Goal: Book appointment/travel/reservation

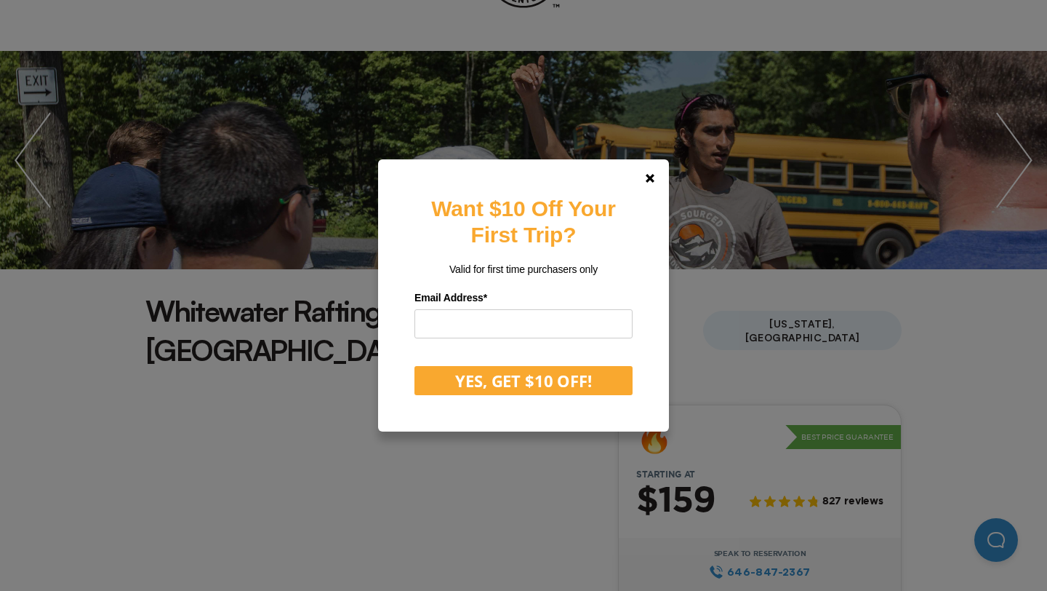
scroll to position [123, 0]
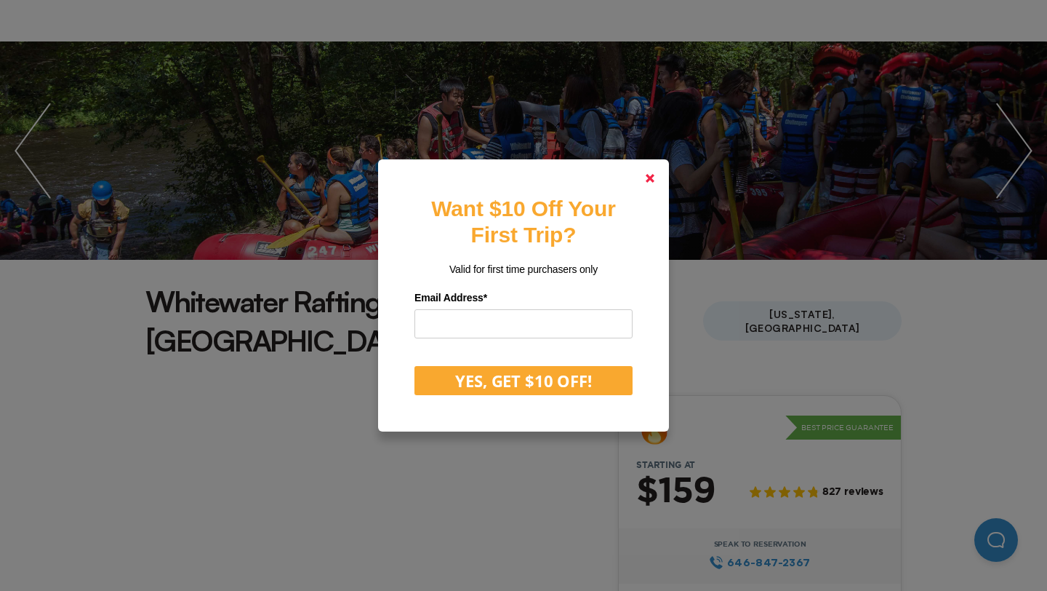
click at [649, 175] on icon at bounding box center [650, 178] width 9 height 9
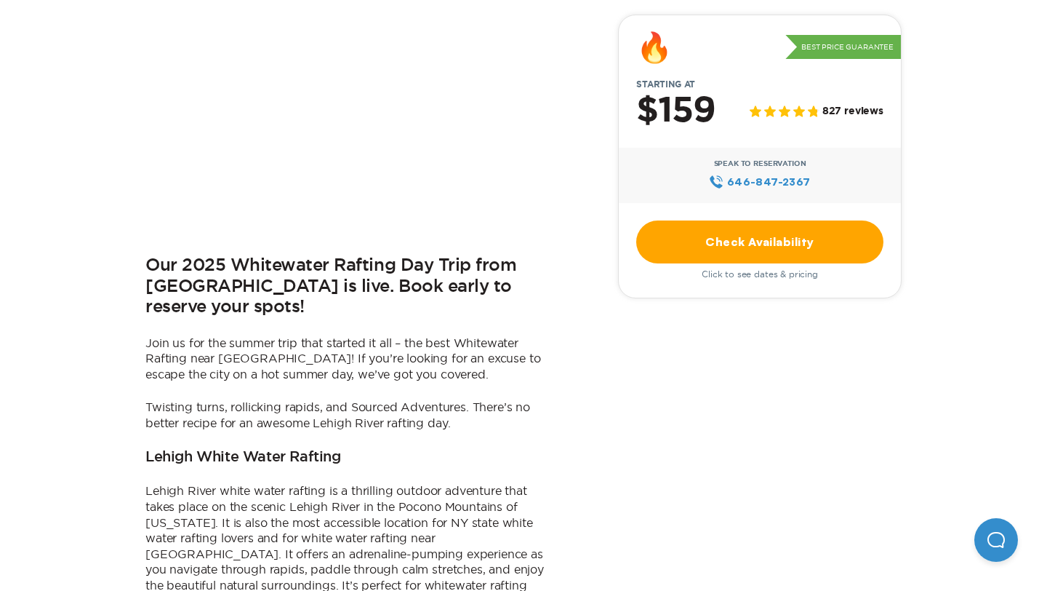
scroll to position [469, 0]
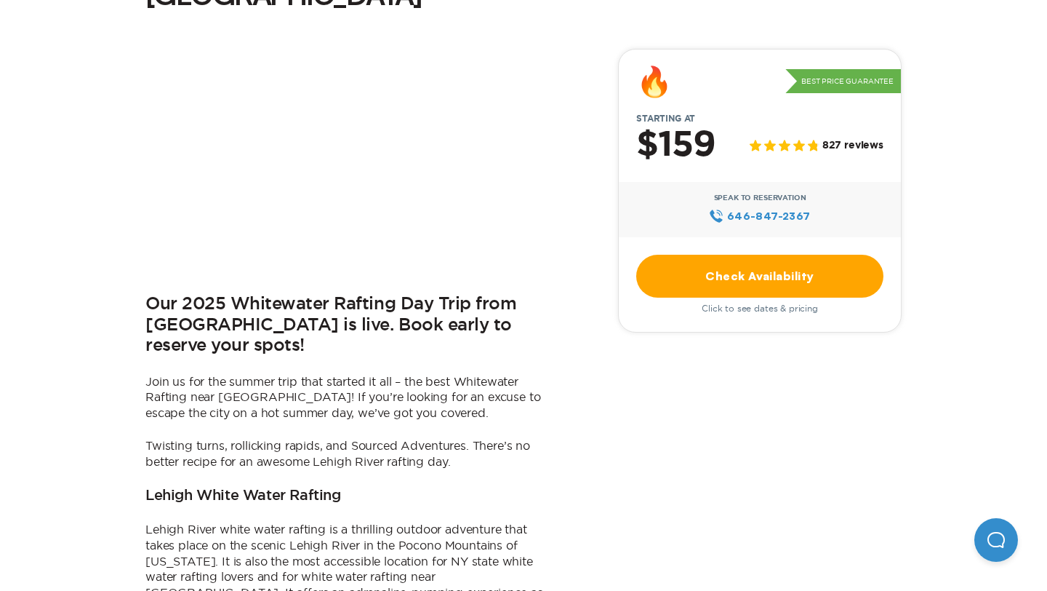
click at [675, 255] on link "Check Availability" at bounding box center [759, 276] width 247 height 43
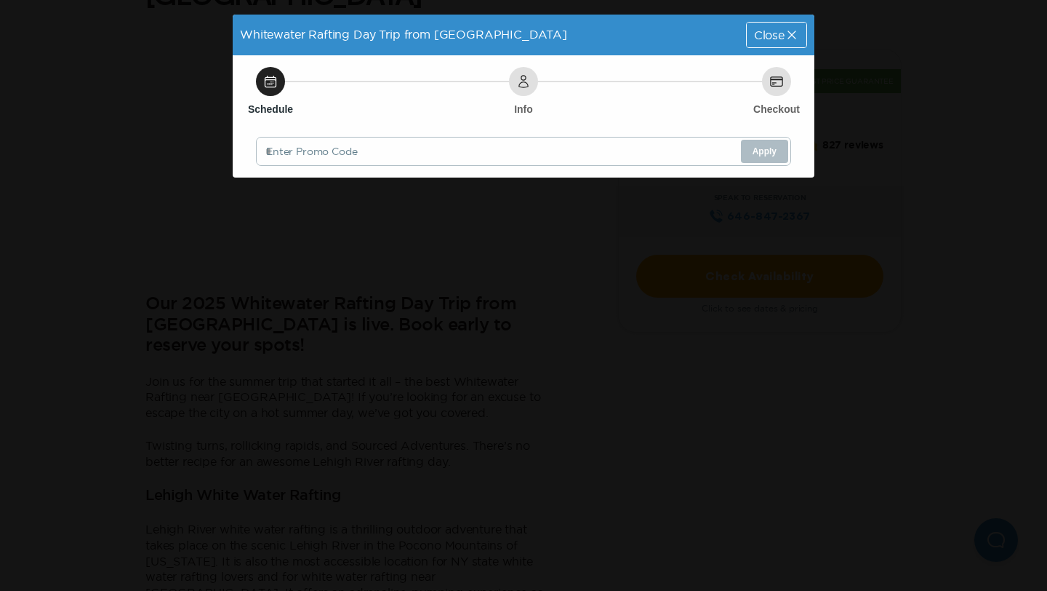
scroll to position [0, 0]
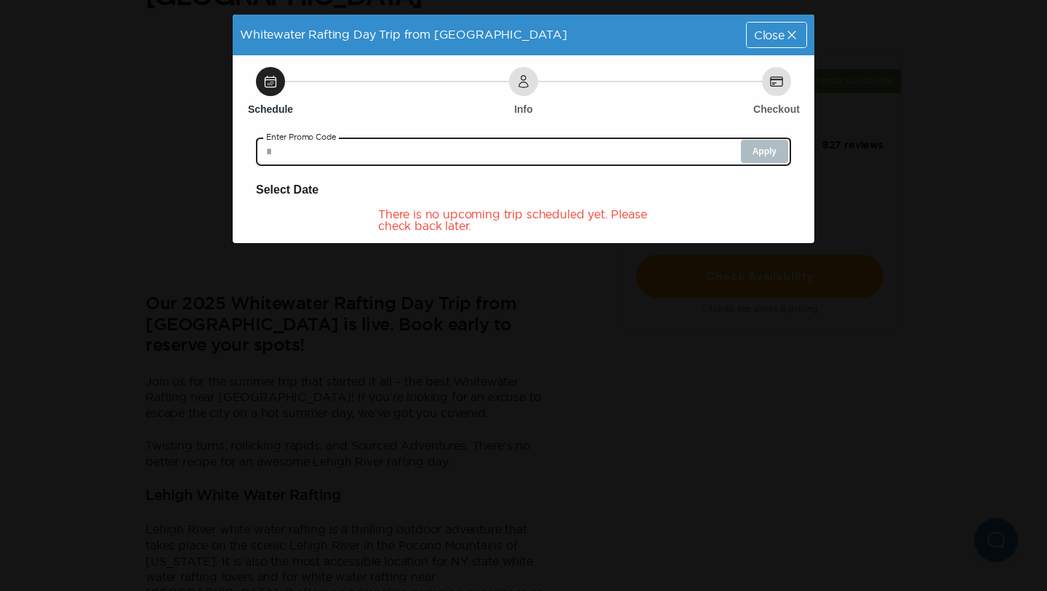
click at [677, 153] on input "text" at bounding box center [523, 151] width 535 height 29
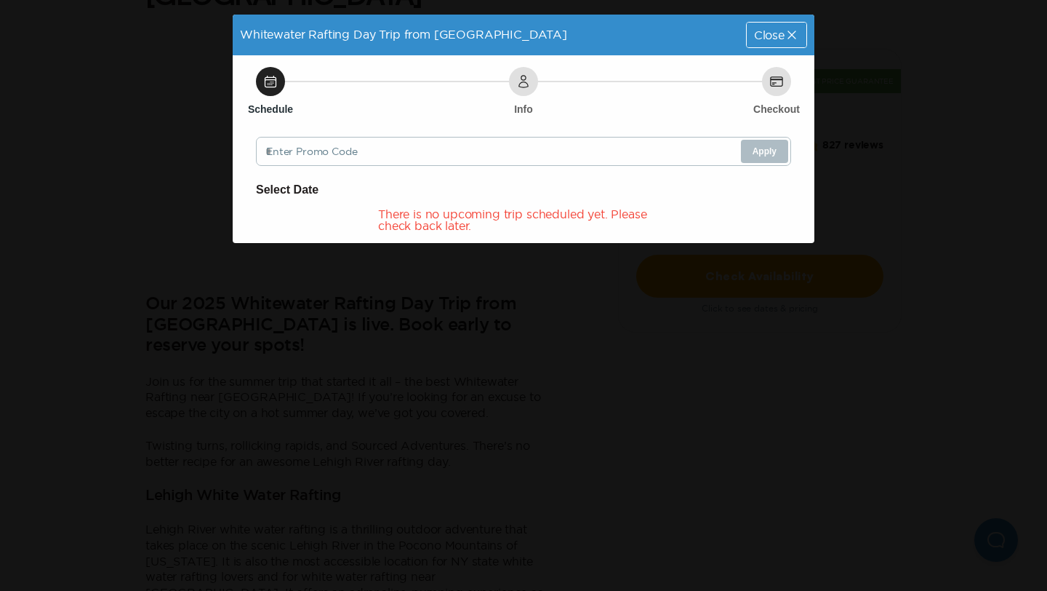
click at [778, 31] on span "Close" at bounding box center [769, 35] width 31 height 12
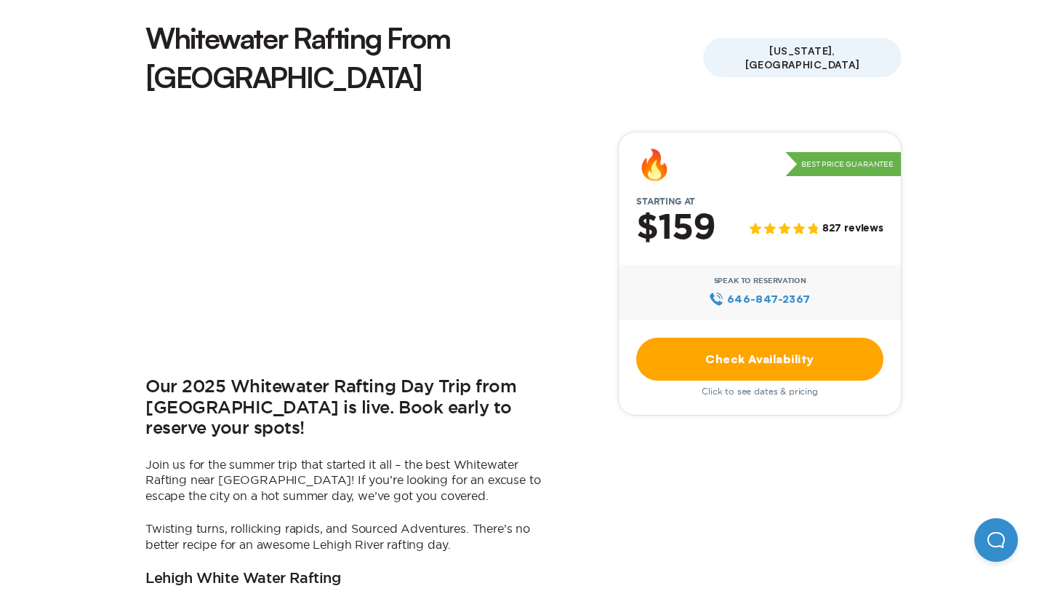
scroll to position [412, 0]
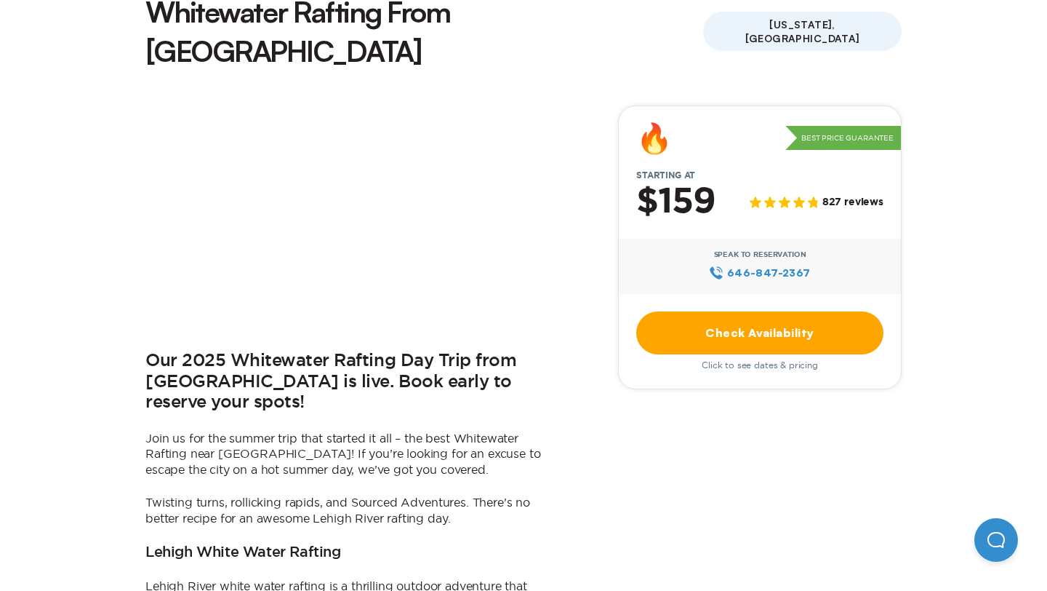
click at [759, 311] on link "Check Availability" at bounding box center [759, 332] width 247 height 43
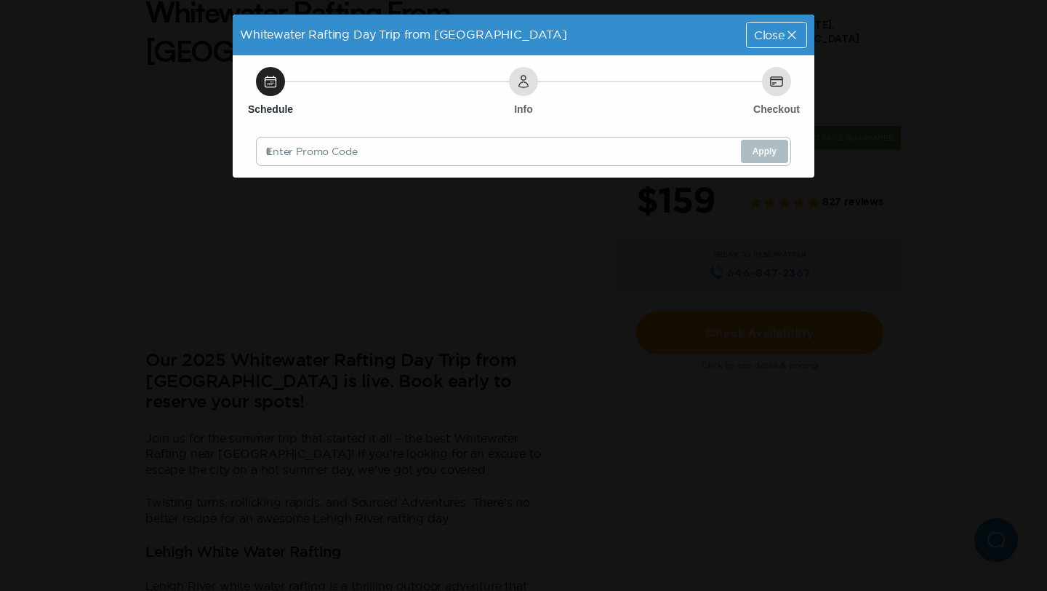
scroll to position [0, 0]
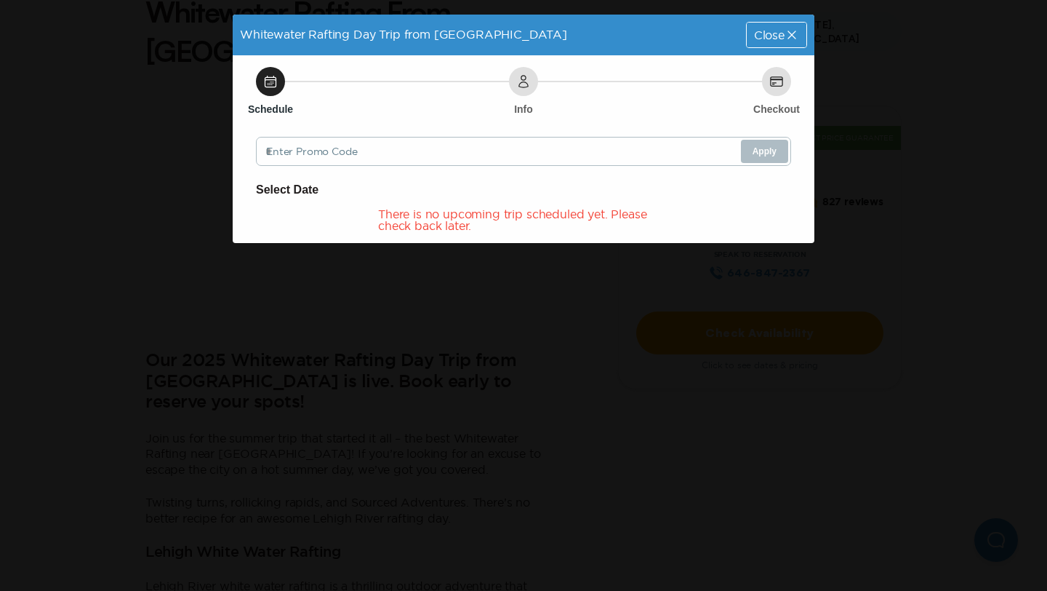
click at [796, 38] on icon at bounding box center [792, 35] width 15 height 15
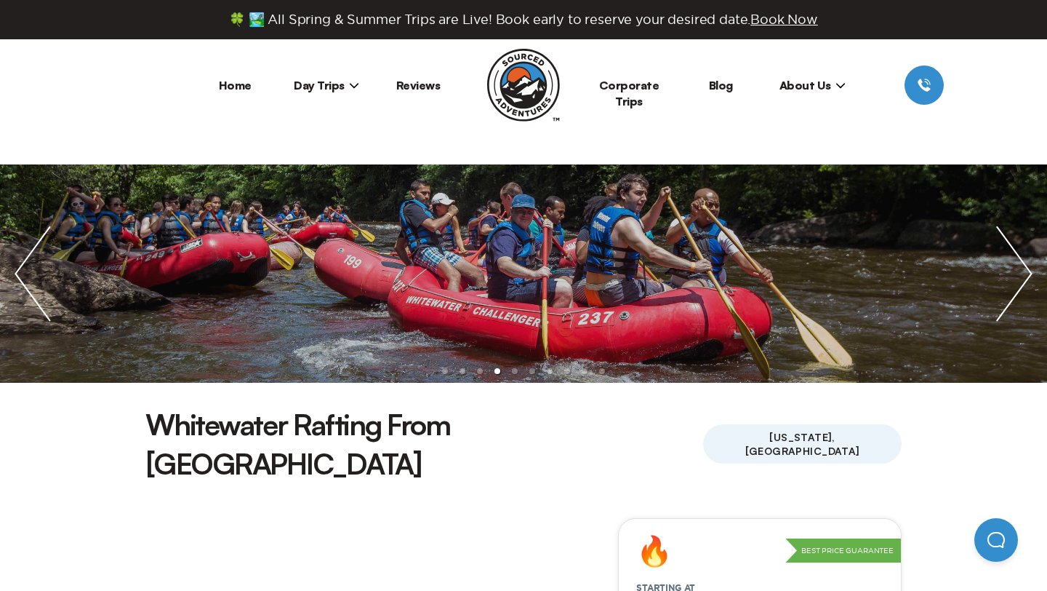
click at [342, 80] on span "Day Trips" at bounding box center [326, 85] width 65 height 15
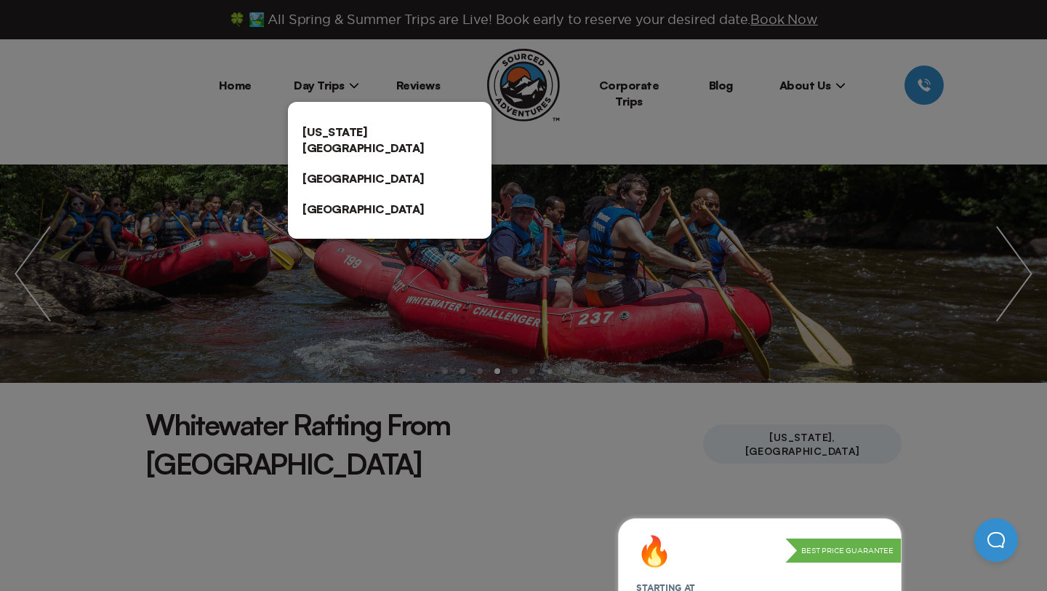
click at [345, 135] on link "[US_STATE][GEOGRAPHIC_DATA]" at bounding box center [390, 139] width 204 height 47
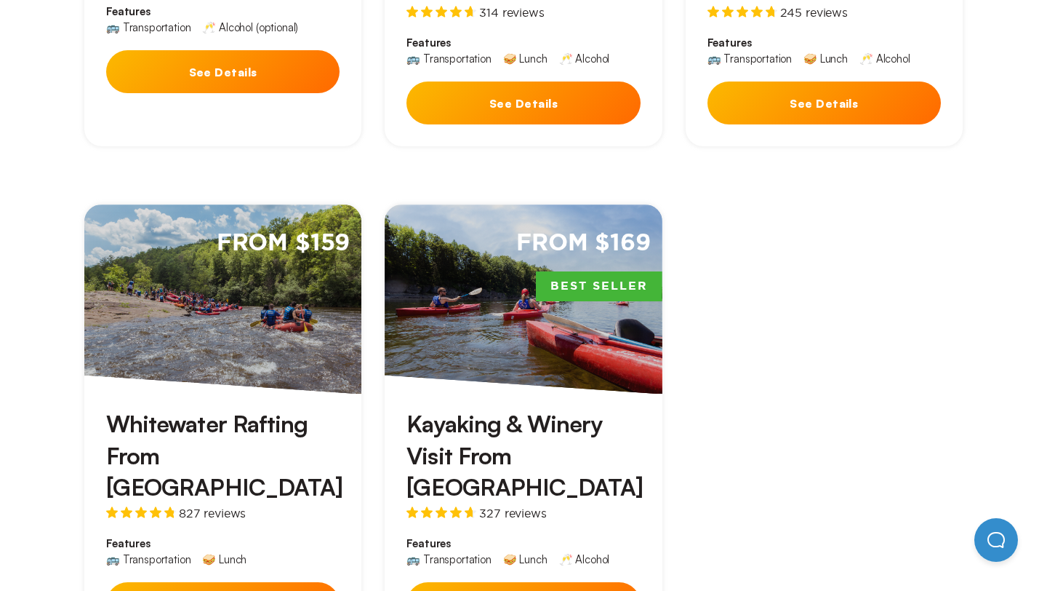
scroll to position [831, 0]
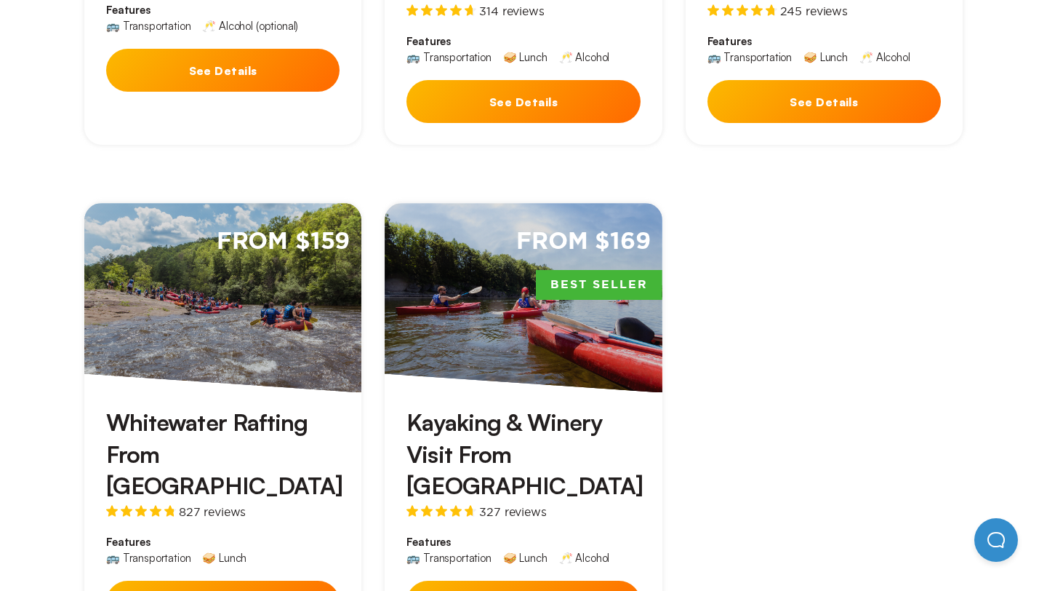
click at [239, 580] on button "See Details" at bounding box center [222, 601] width 233 height 43
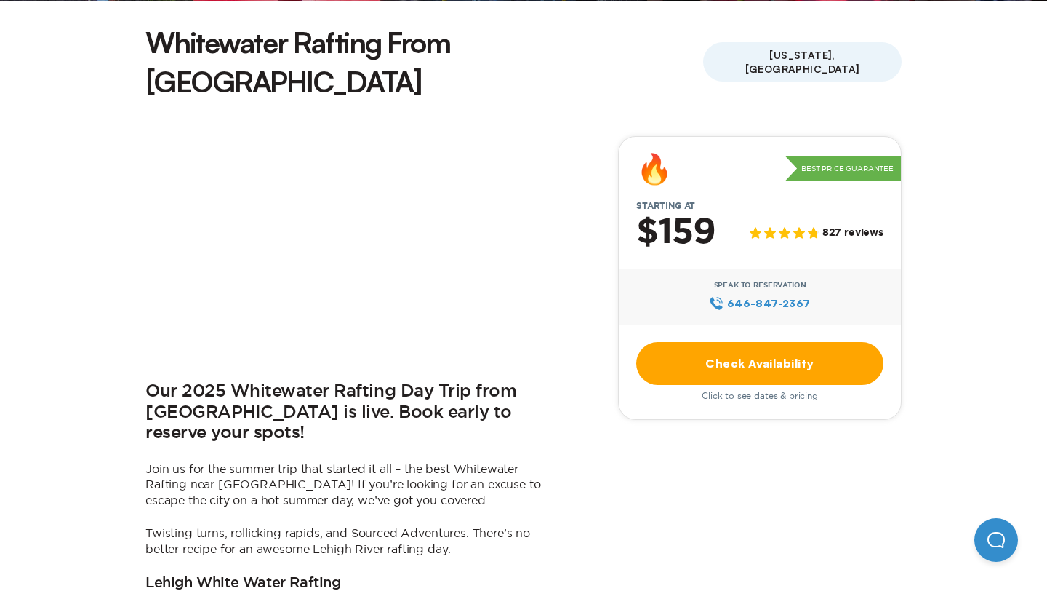
scroll to position [387, 0]
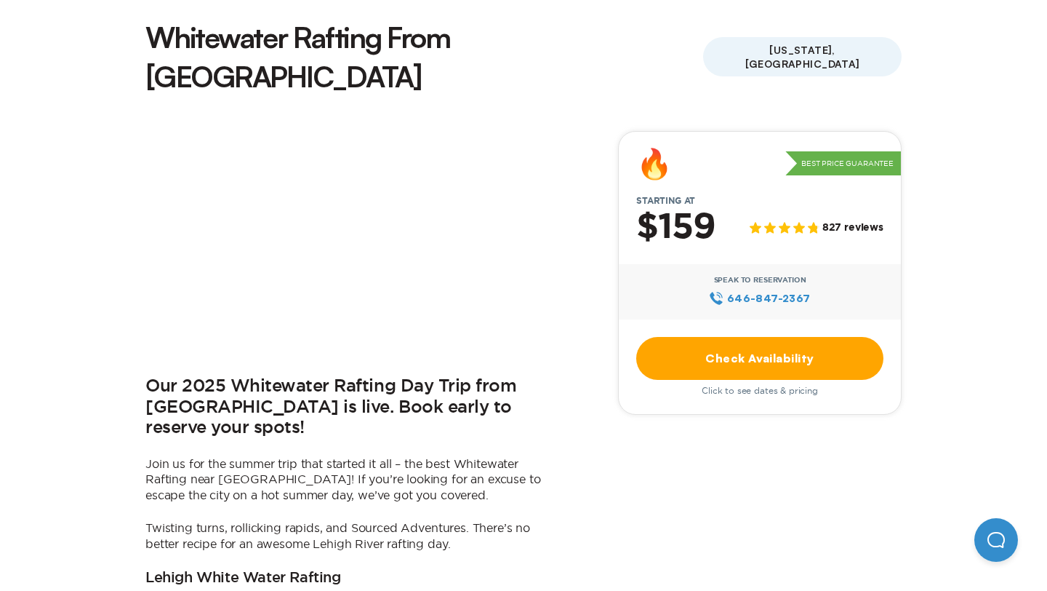
scroll to position [831, 0]
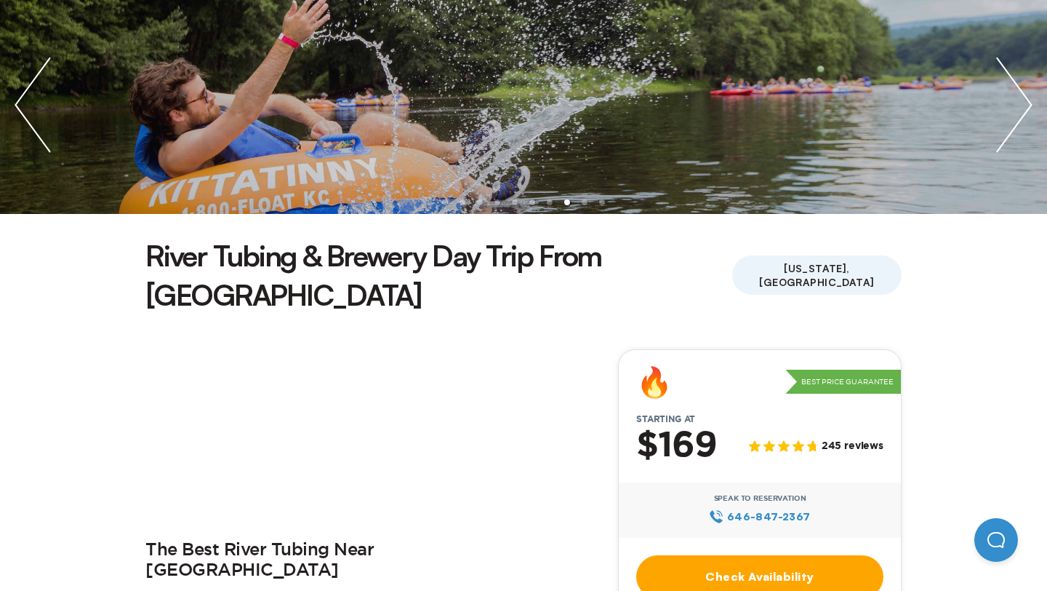
scroll to position [225, 0]
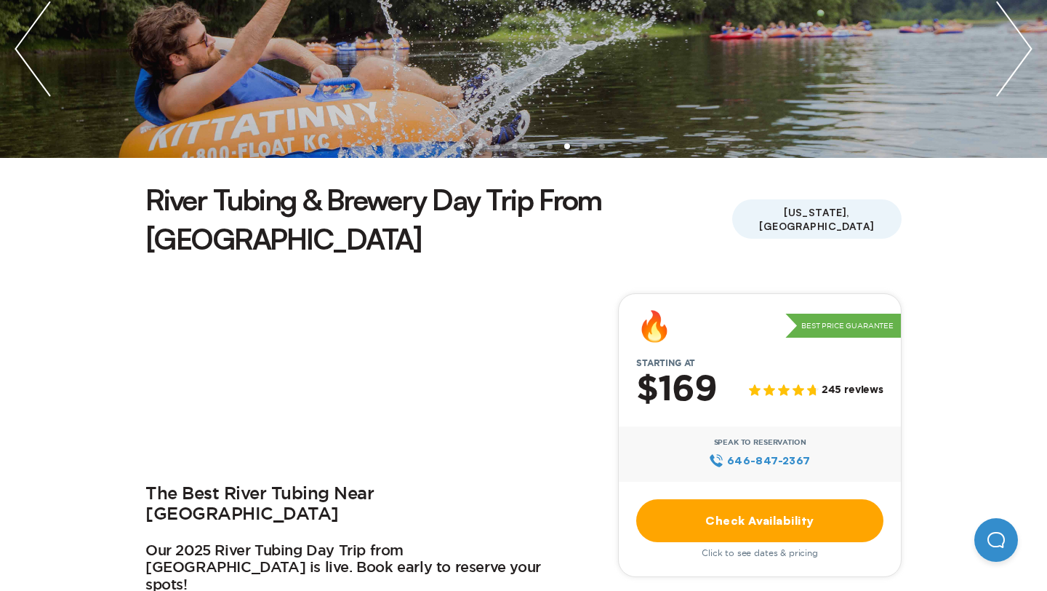
click at [703, 499] on link "Check Availability" at bounding box center [759, 520] width 247 height 43
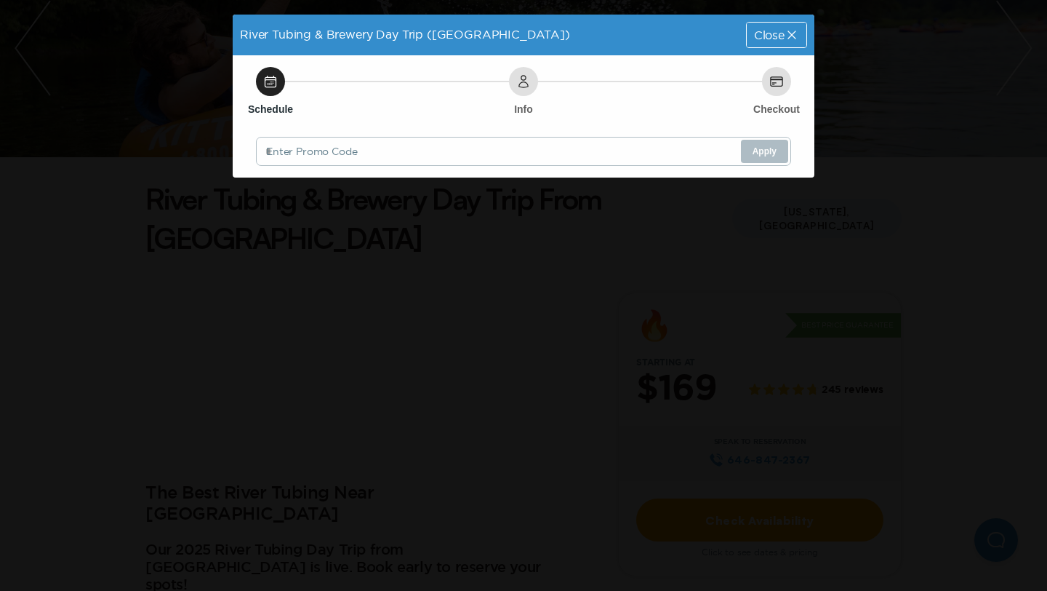
scroll to position [0, 0]
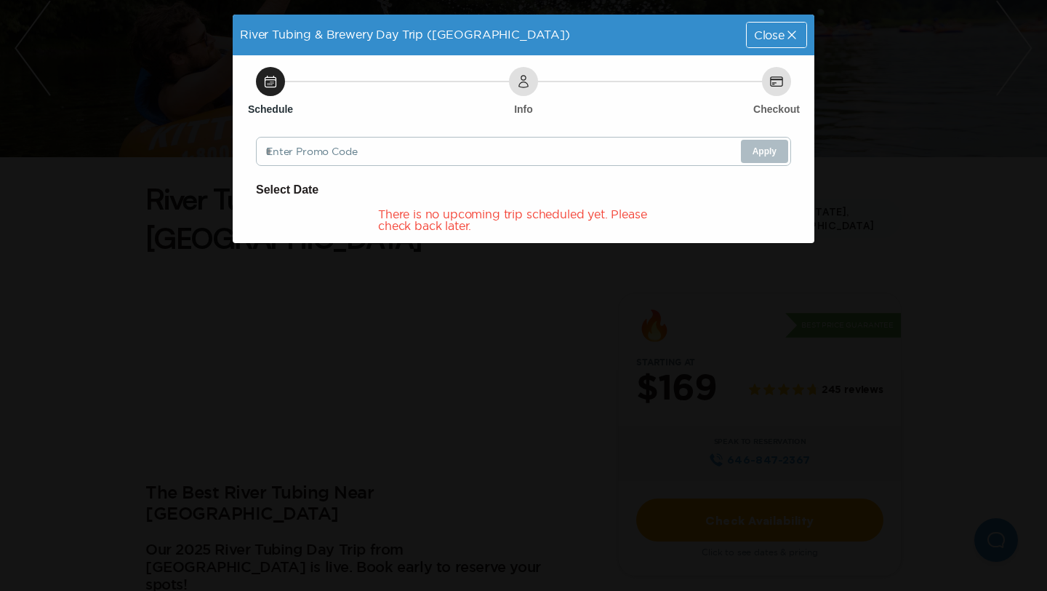
click at [794, 32] on icon at bounding box center [792, 35] width 8 height 8
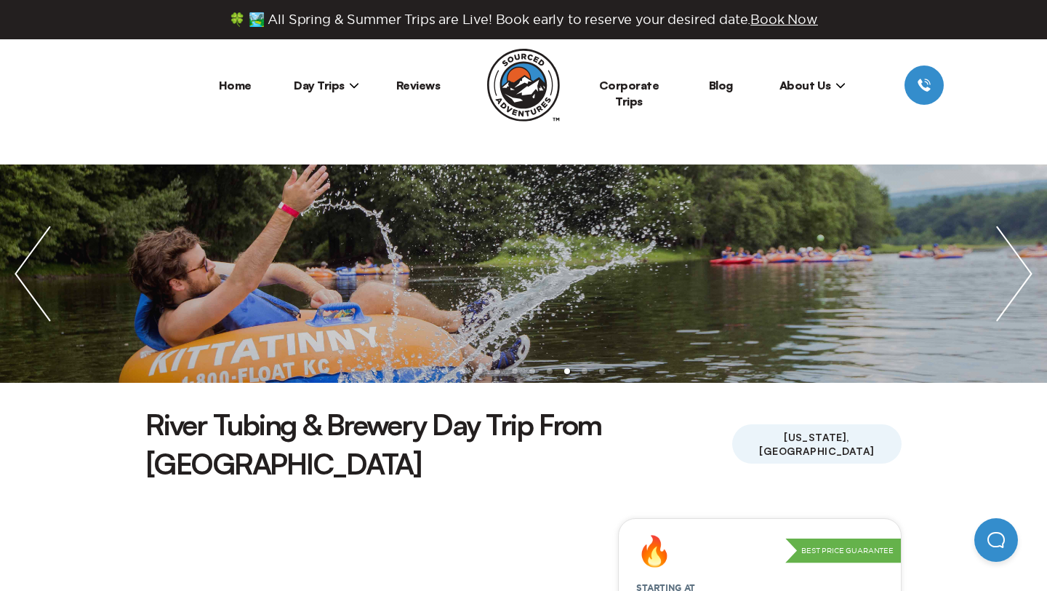
scroll to position [225, 0]
